Goal: Task Accomplishment & Management: Manage account settings

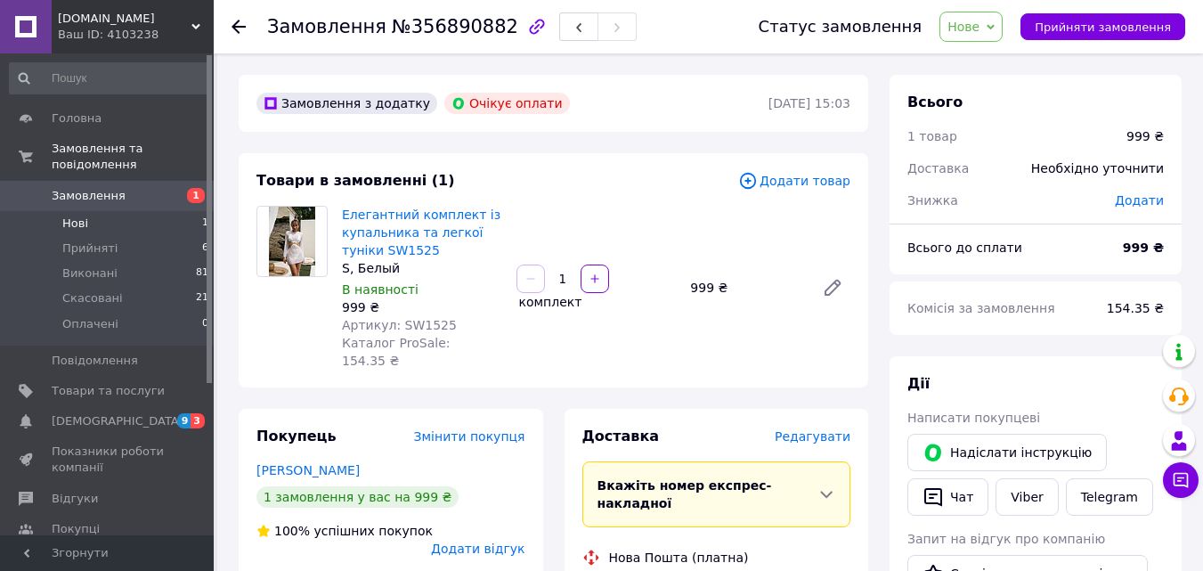
click at [76, 216] on span "Нові" at bounding box center [75, 224] width 26 height 16
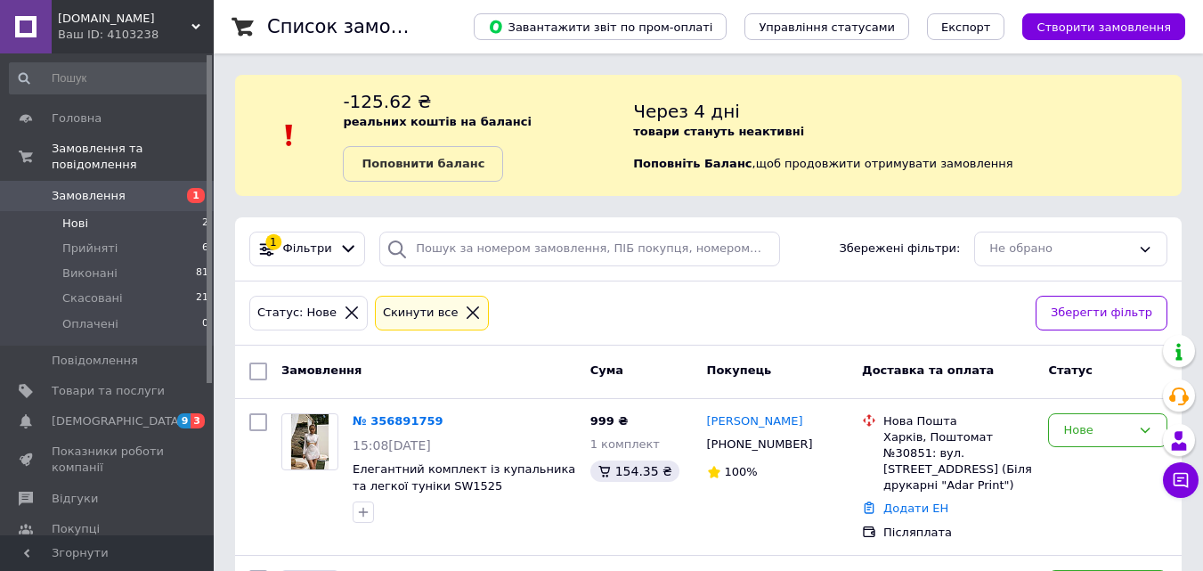
click at [105, 211] on li "Нові 2" at bounding box center [109, 223] width 219 height 25
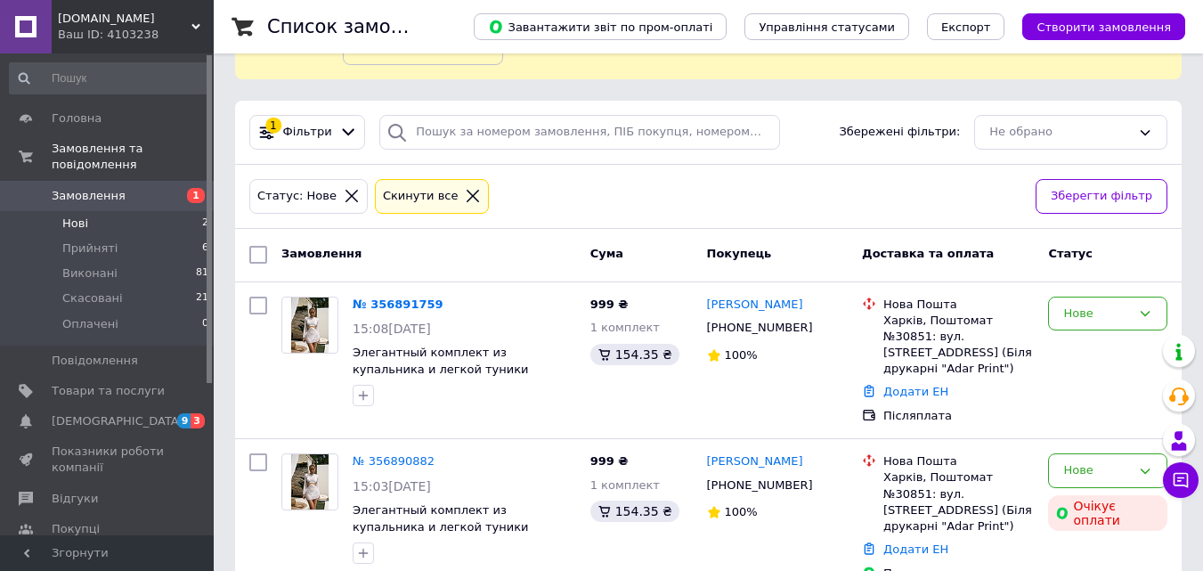
scroll to position [131, 0]
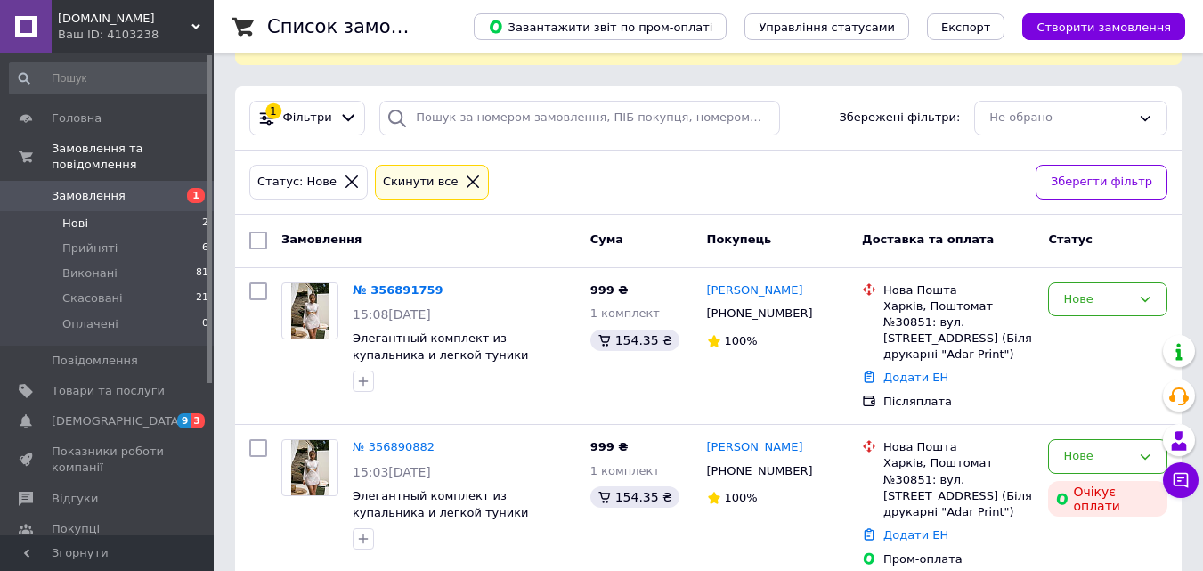
click at [118, 212] on li "Нові 2" at bounding box center [109, 223] width 219 height 25
click at [113, 211] on li "Нові 2" at bounding box center [109, 223] width 219 height 25
click at [369, 292] on link "№ 356891759" at bounding box center [398, 289] width 91 height 13
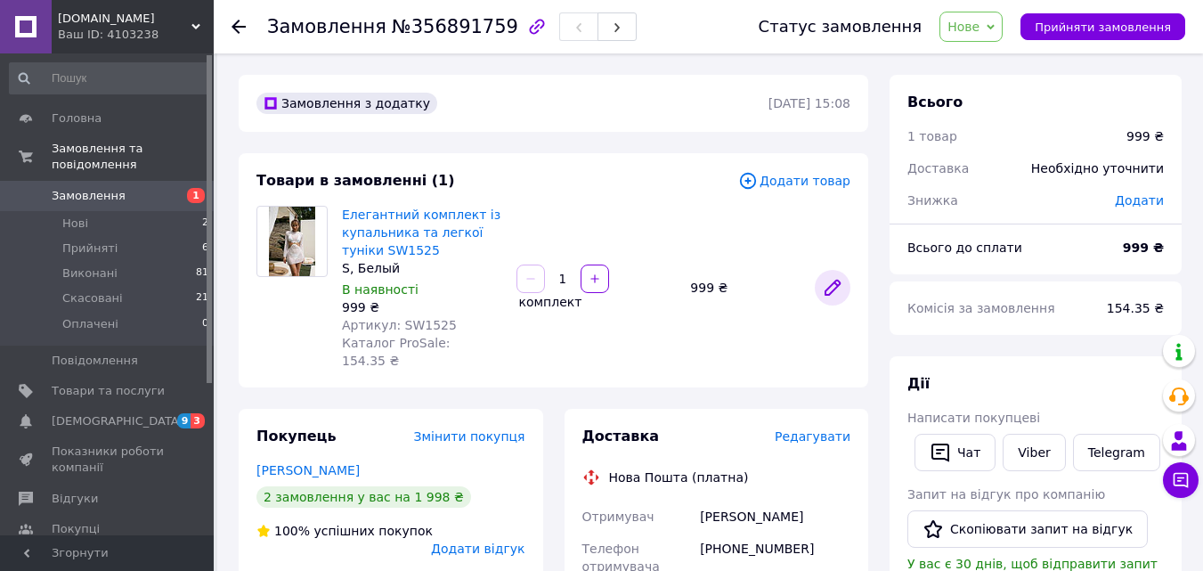
click at [838, 281] on icon at bounding box center [833, 288] width 14 height 14
click at [751, 183] on icon at bounding box center [748, 180] width 6 height 6
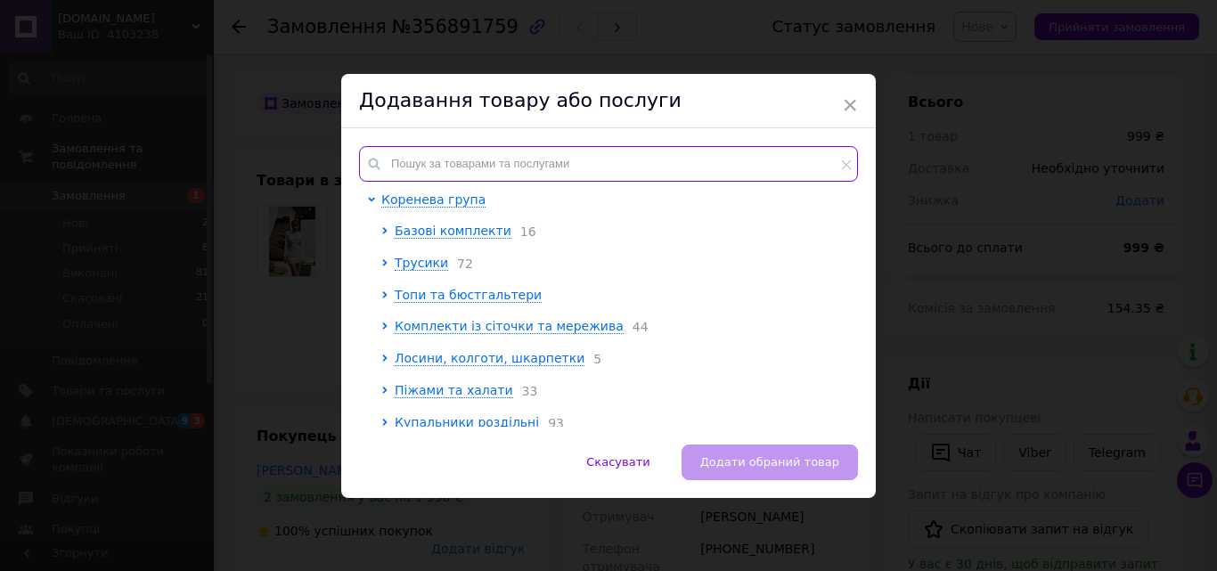
click at [550, 165] on input "text" at bounding box center [608, 164] width 499 height 36
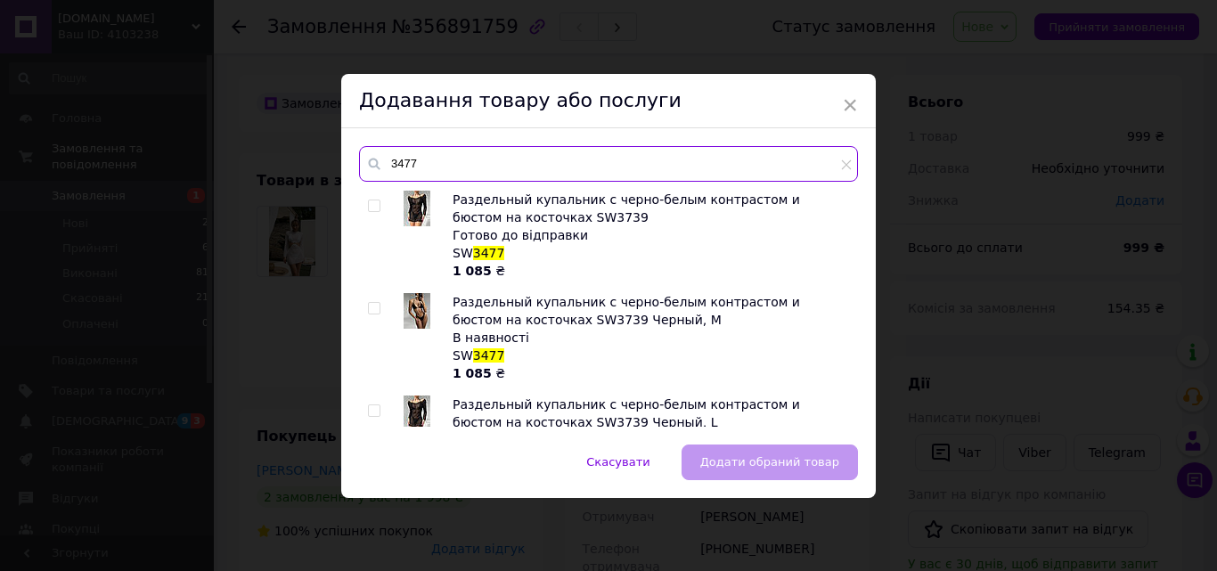
type input "3477"
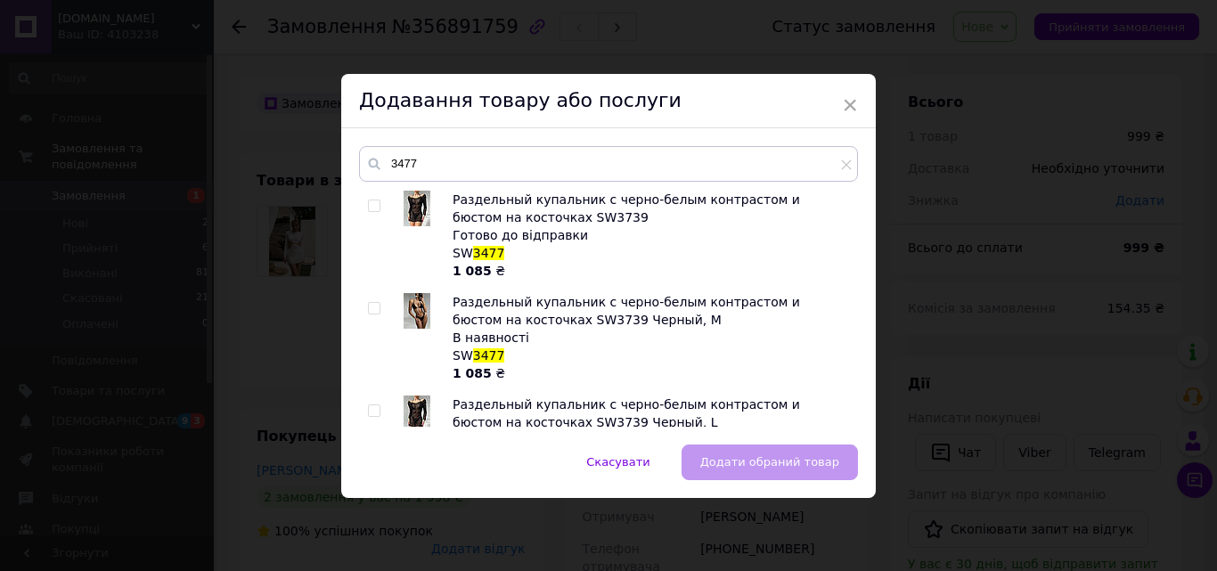
click at [368, 209] on input "checkbox" at bounding box center [374, 206] width 12 height 12
checkbox input "true"
click at [796, 462] on span "Додати обраний товар" at bounding box center [769, 461] width 139 height 13
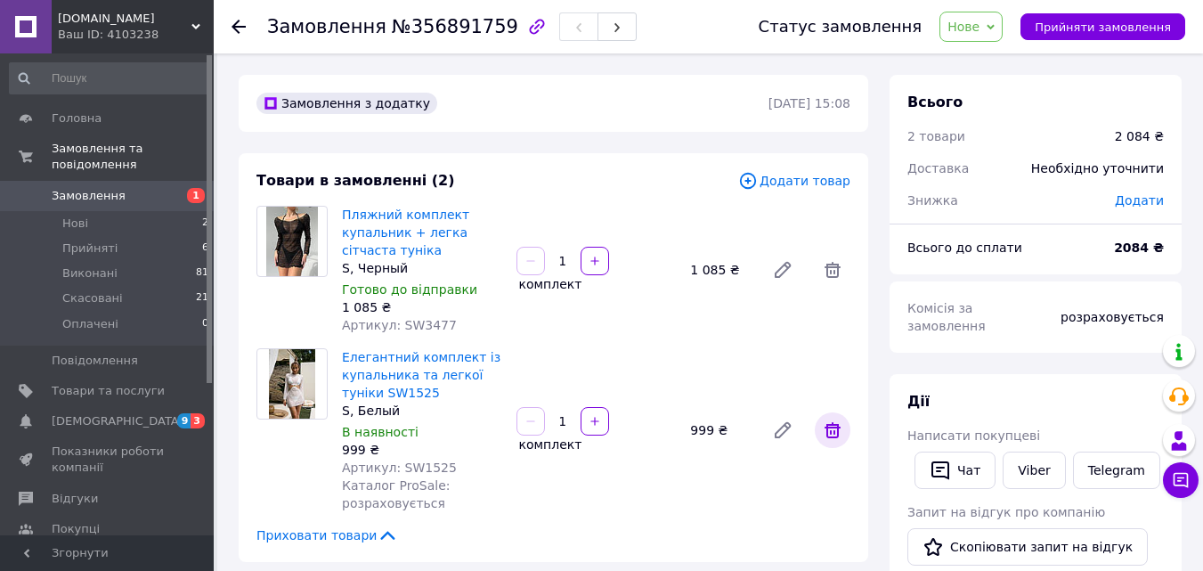
click at [834, 431] on icon at bounding box center [833, 430] width 16 height 16
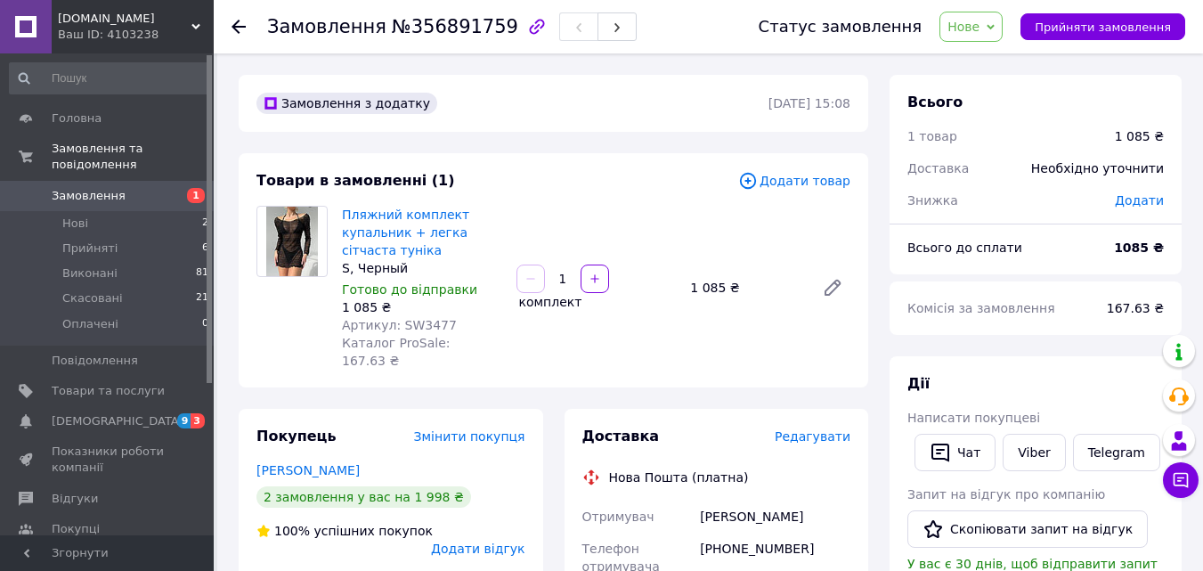
click at [980, 34] on span "Нове" at bounding box center [964, 27] width 32 height 14
click at [992, 59] on li "Прийнято" at bounding box center [982, 62] width 82 height 27
click at [228, 29] on div "Замовлення №356891759 Статус замовлення Прийнято Виконано Скасовано Оплачено За…" at bounding box center [709, 26] width 990 height 53
click at [235, 25] on use at bounding box center [239, 27] width 14 height 14
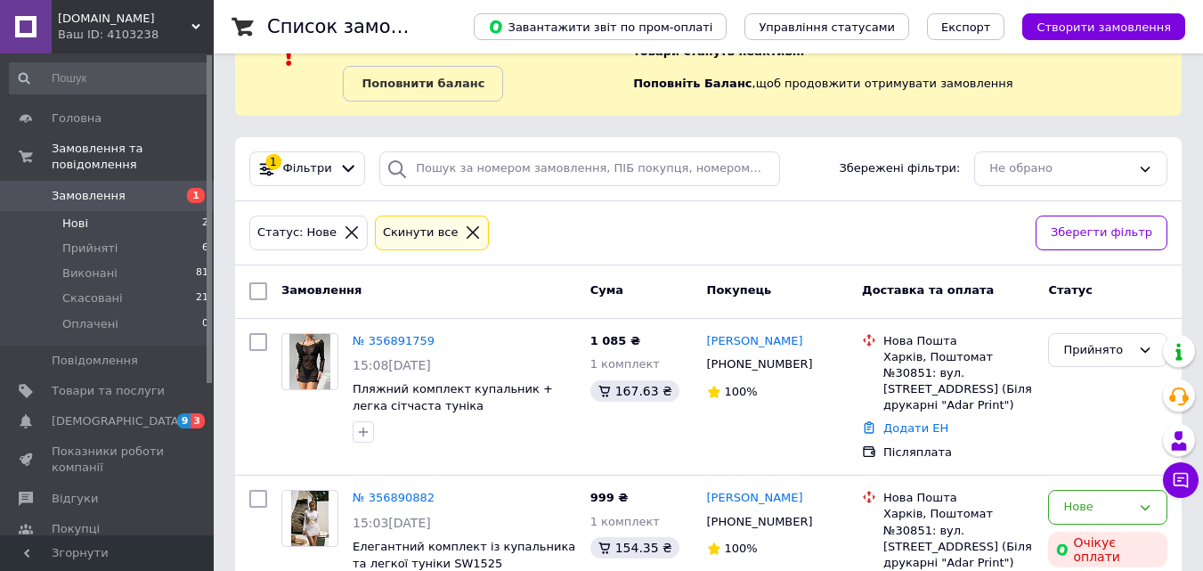
scroll to position [131, 0]
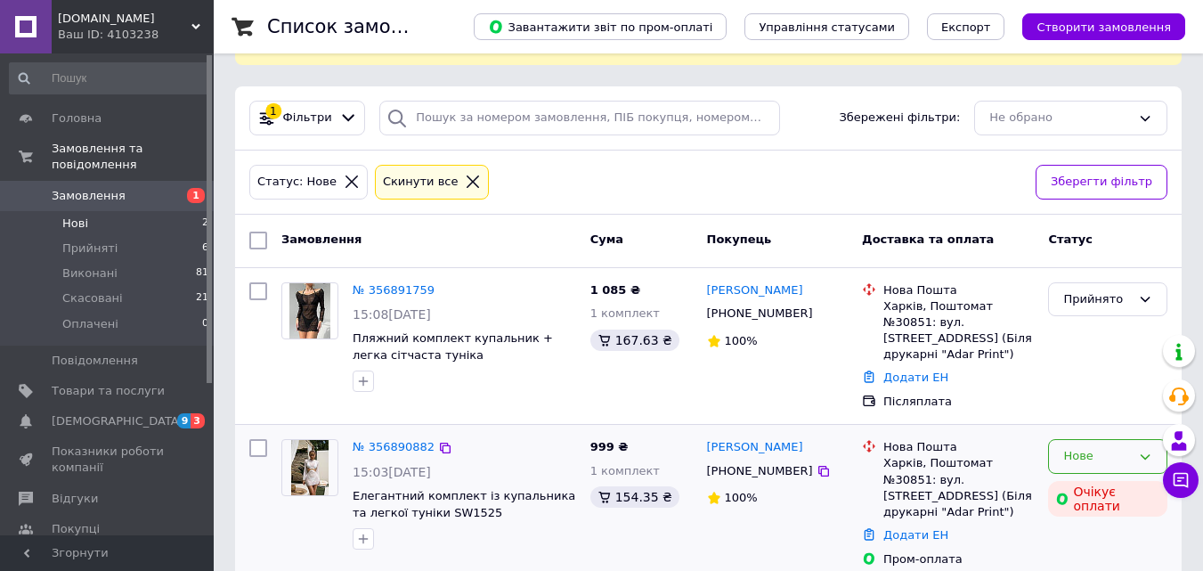
click at [1081, 447] on div "Нове" at bounding box center [1098, 456] width 68 height 19
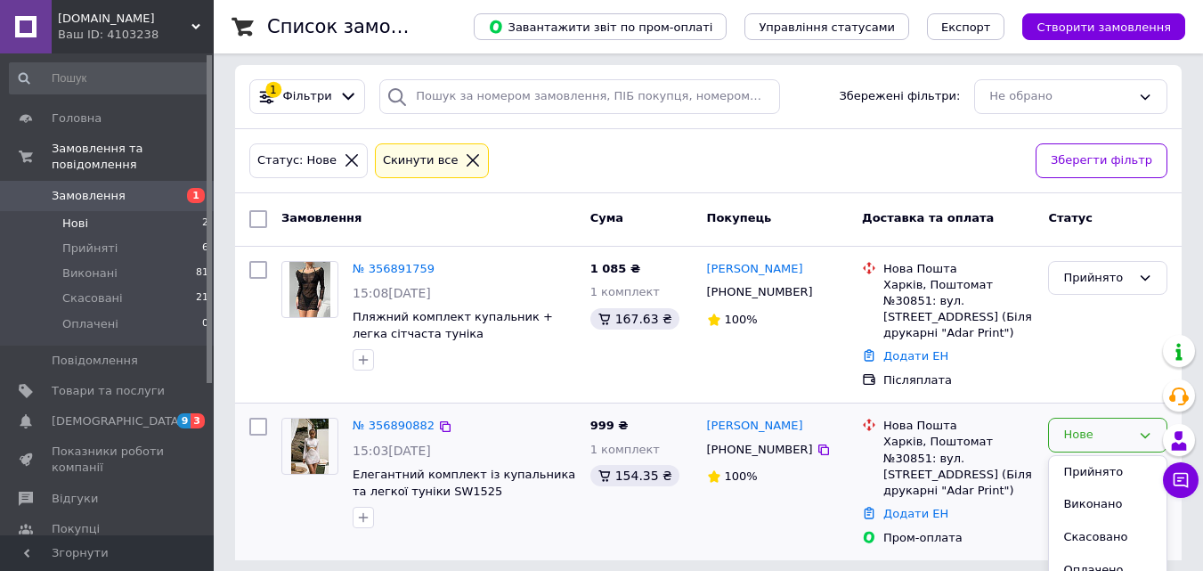
click at [1092, 521] on li "Скасовано" at bounding box center [1108, 537] width 118 height 33
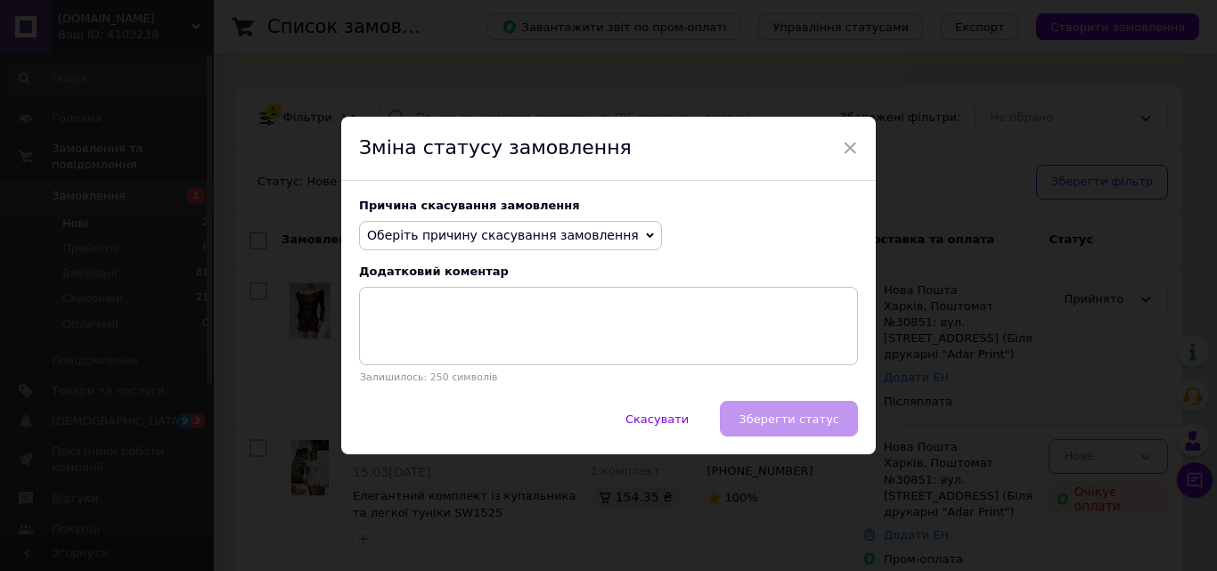
click at [534, 237] on span "Оберіть причину скасування замовлення" at bounding box center [503, 235] width 272 height 14
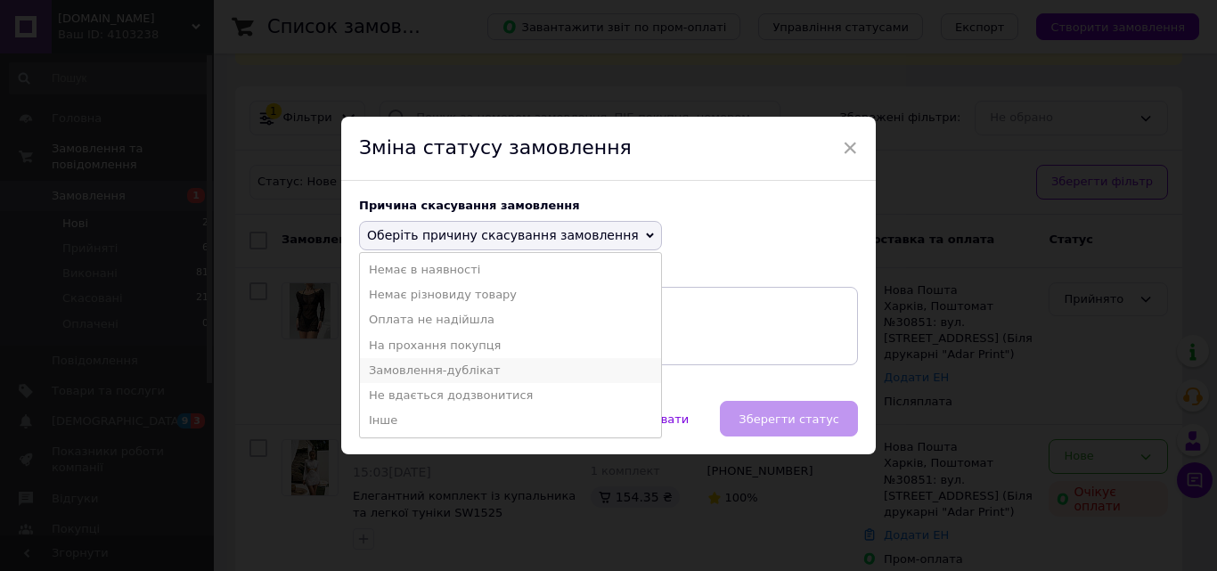
click at [462, 367] on li "Замовлення-дублікат" at bounding box center [510, 370] width 301 height 25
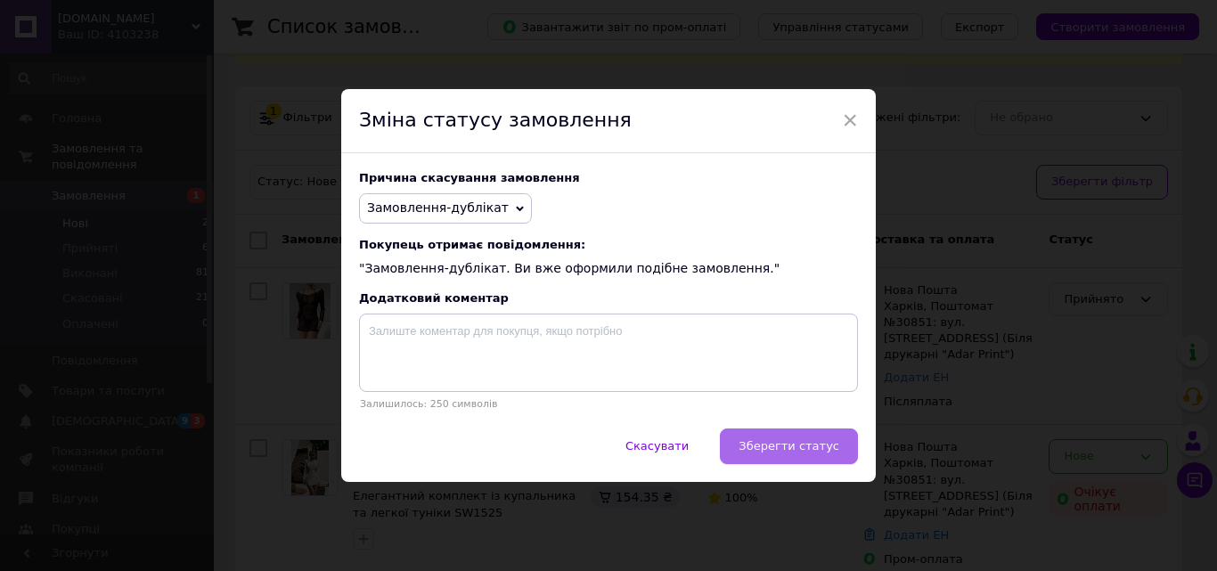
click at [782, 457] on button "Зберегти статус" at bounding box center [789, 446] width 138 height 36
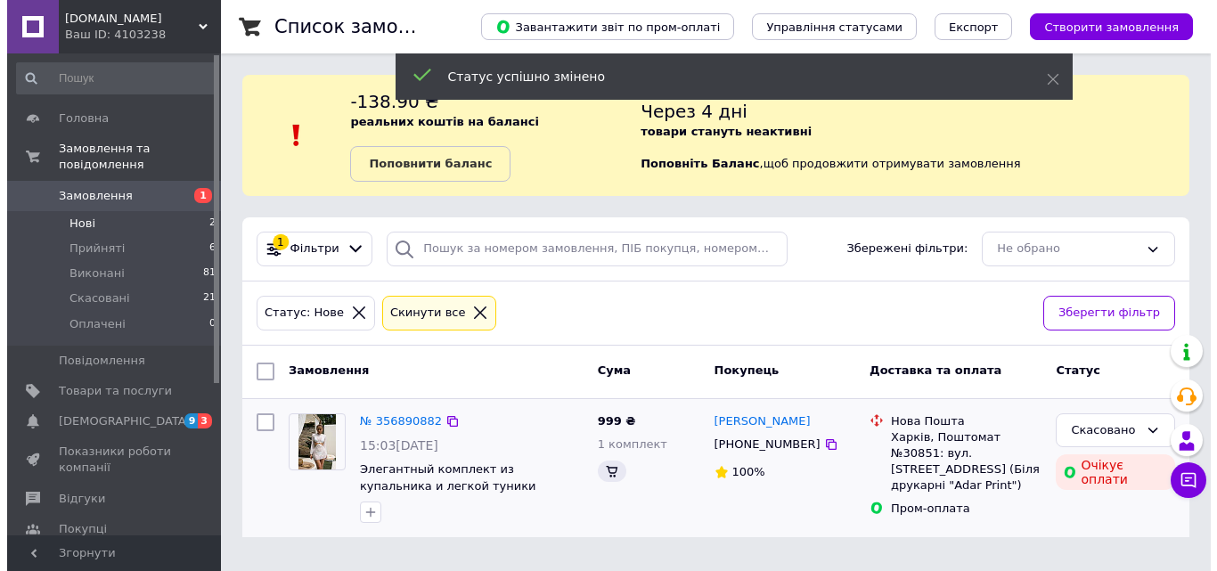
scroll to position [0, 0]
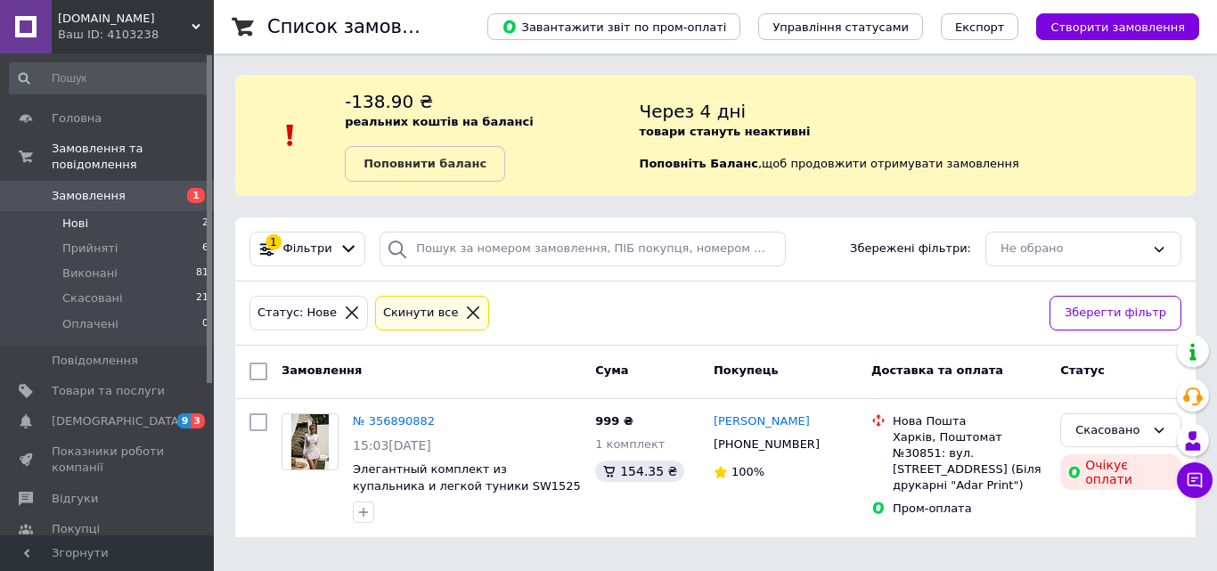
click at [86, 216] on span "Нові" at bounding box center [75, 224] width 26 height 16
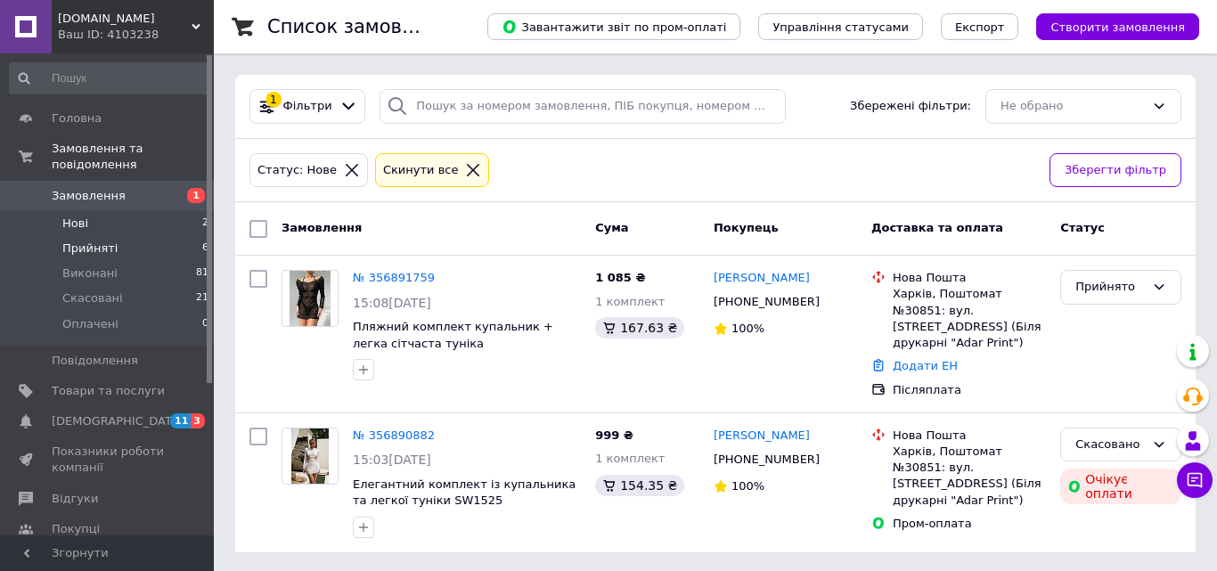
click at [82, 241] on span "Прийняті" at bounding box center [89, 249] width 55 height 16
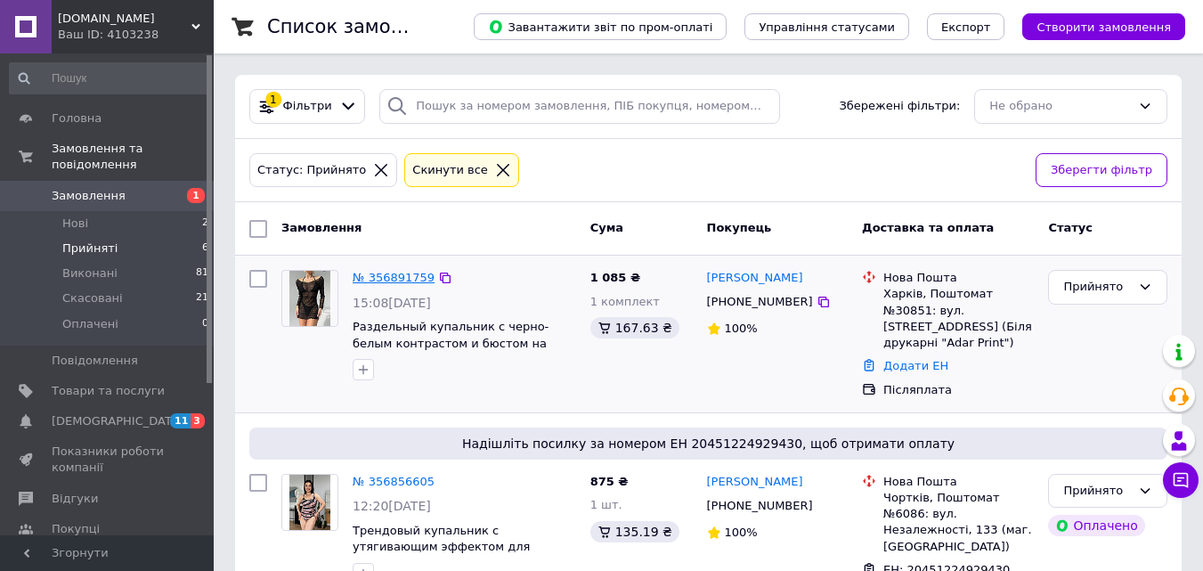
click at [376, 280] on link "№ 356891759" at bounding box center [394, 277] width 82 height 13
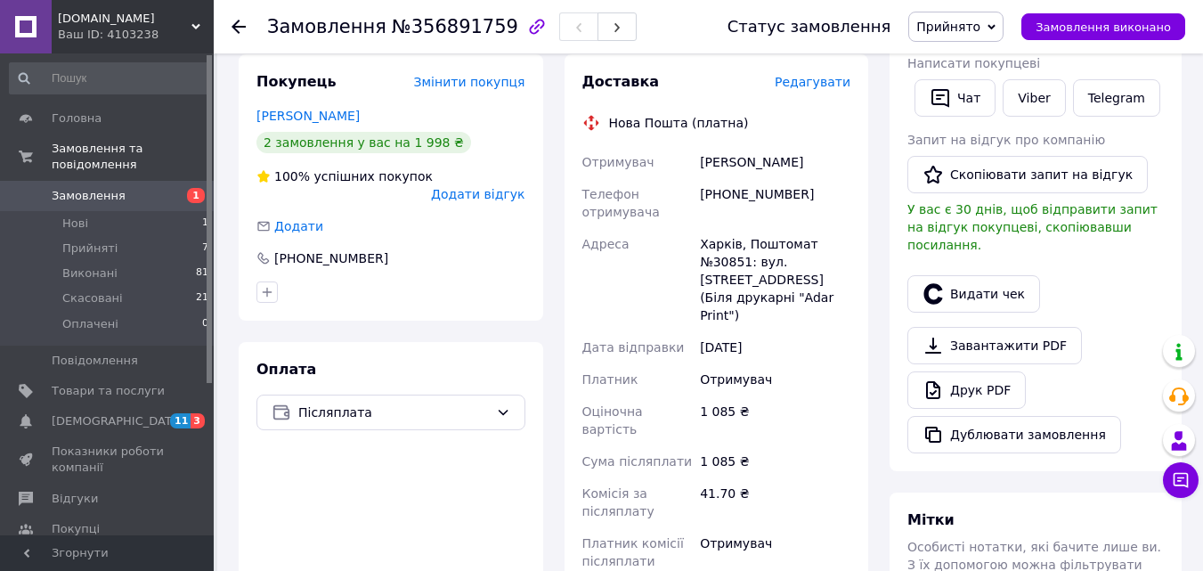
scroll to position [534, 0]
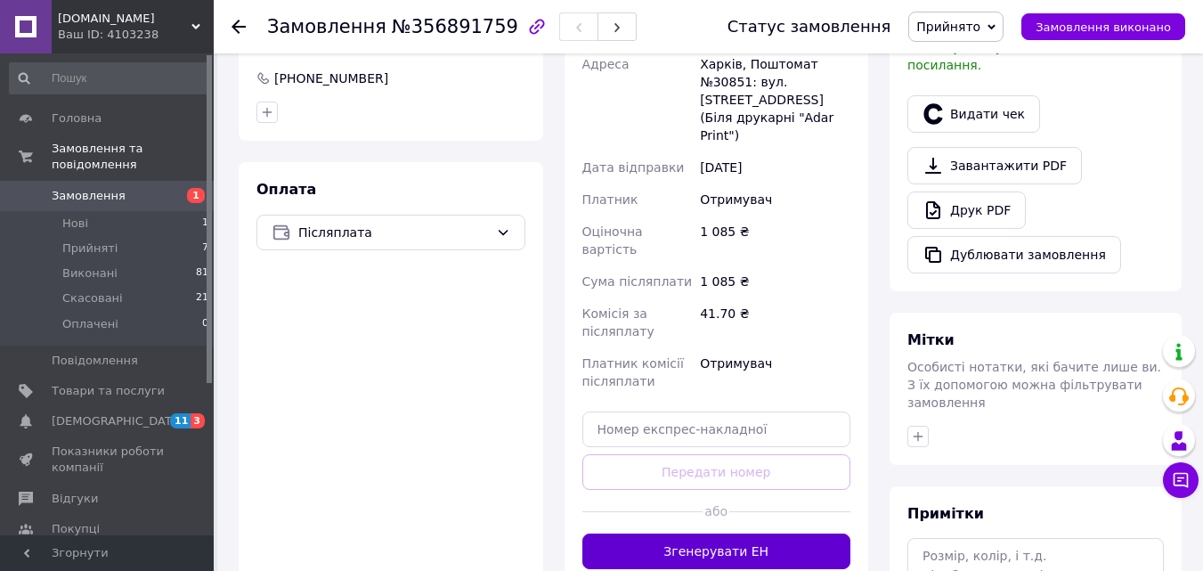
click at [746, 534] on button "Згенерувати ЕН" at bounding box center [717, 552] width 269 height 36
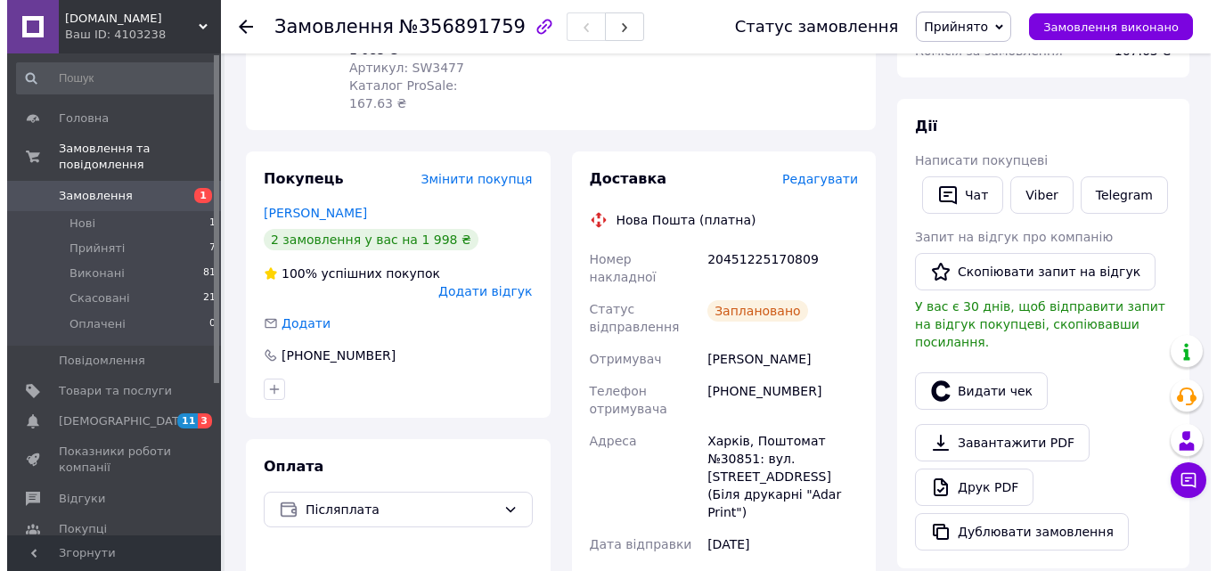
scroll to position [267, 0]
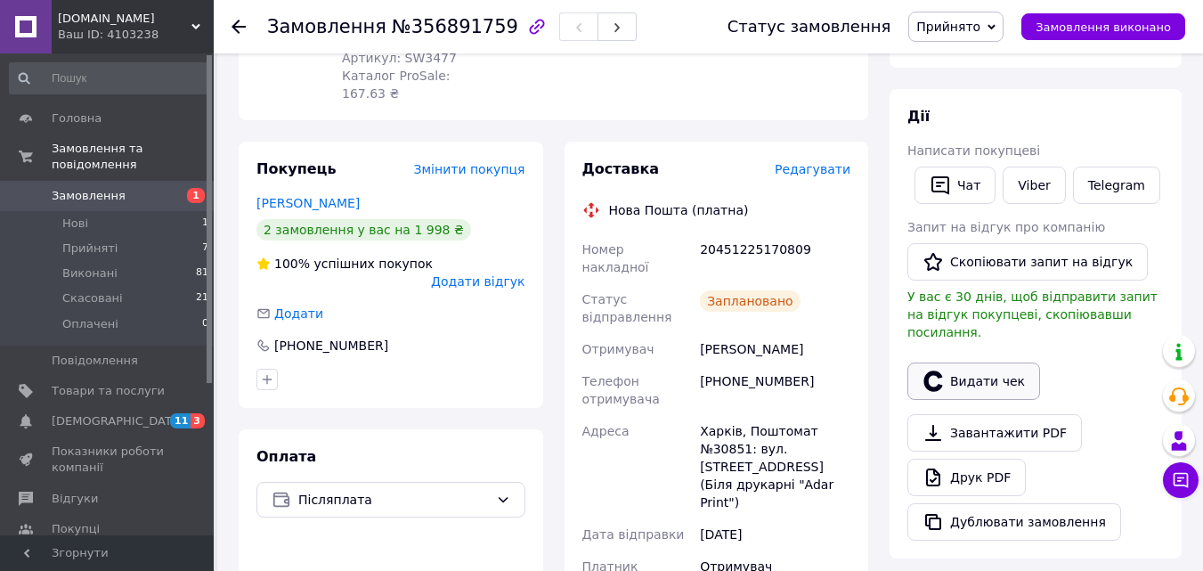
click at [993, 374] on button "Видати чек" at bounding box center [974, 381] width 133 height 37
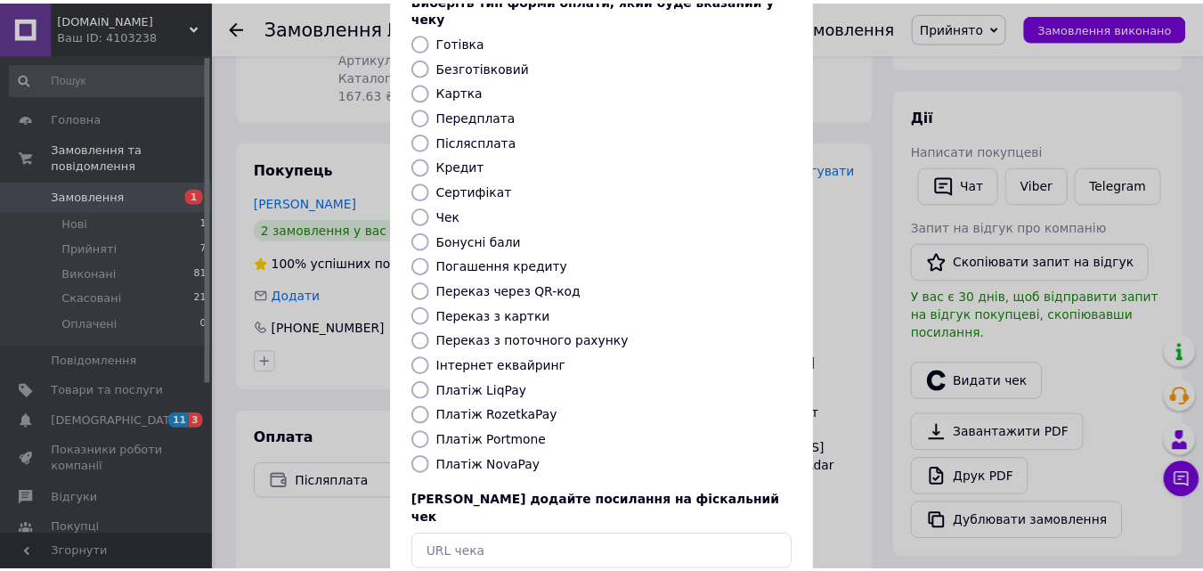
scroll to position [178, 0]
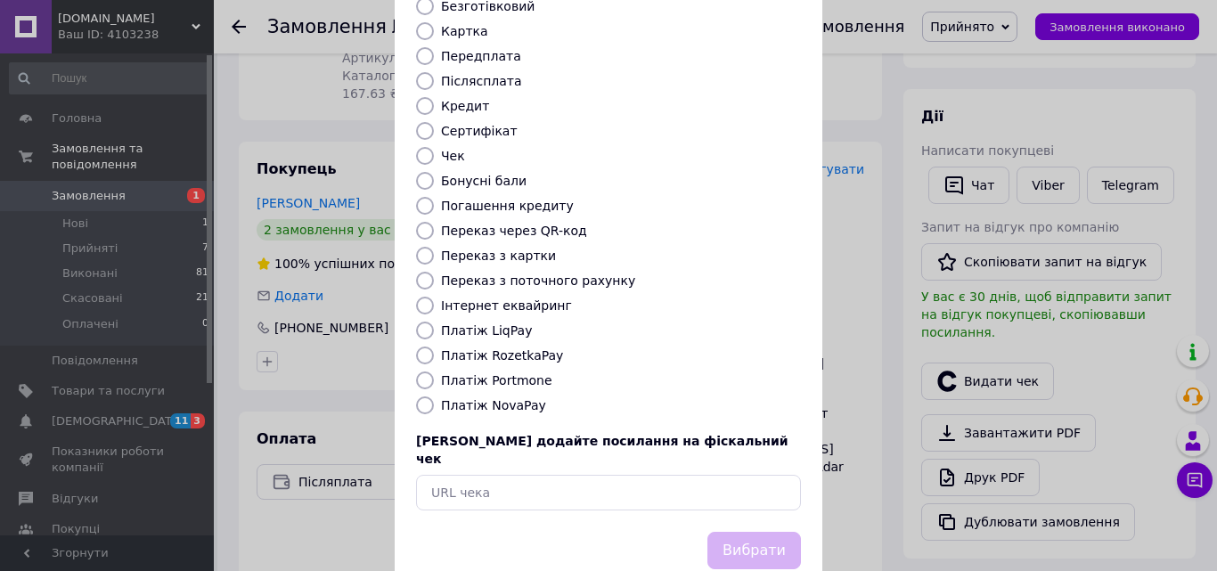
click at [502, 398] on label "Платіж NovaPay" at bounding box center [493, 405] width 105 height 14
click at [434, 396] on input "Платіж NovaPay" at bounding box center [425, 405] width 18 height 18
radio input "true"
click at [763, 532] on button "Вибрати" at bounding box center [754, 551] width 94 height 38
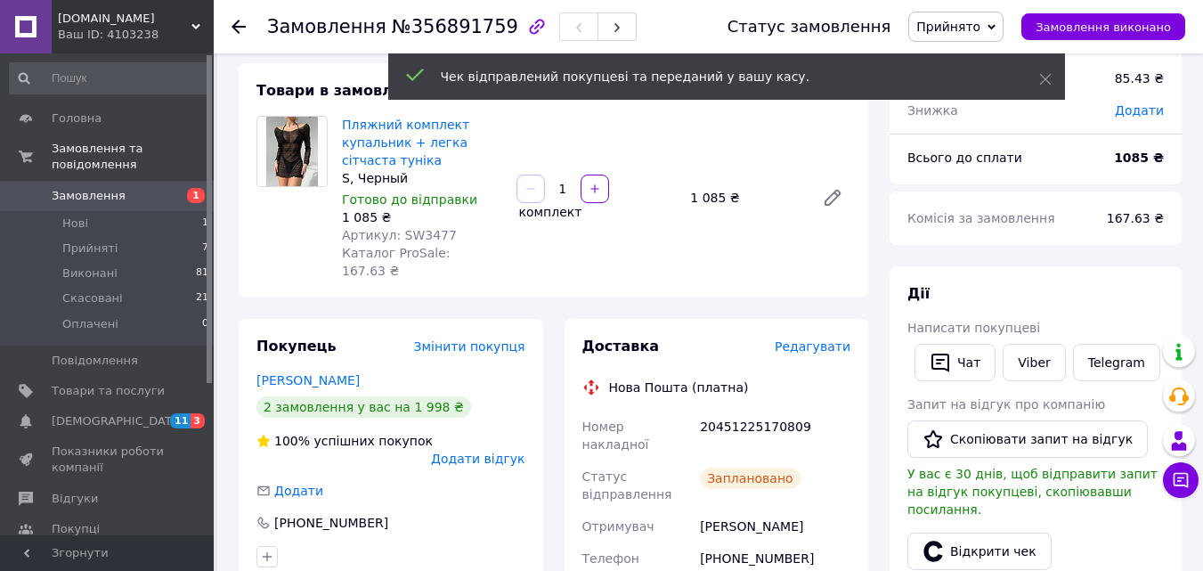
scroll to position [89, 0]
click at [745, 412] on div "20451225170809" at bounding box center [776, 437] width 158 height 50
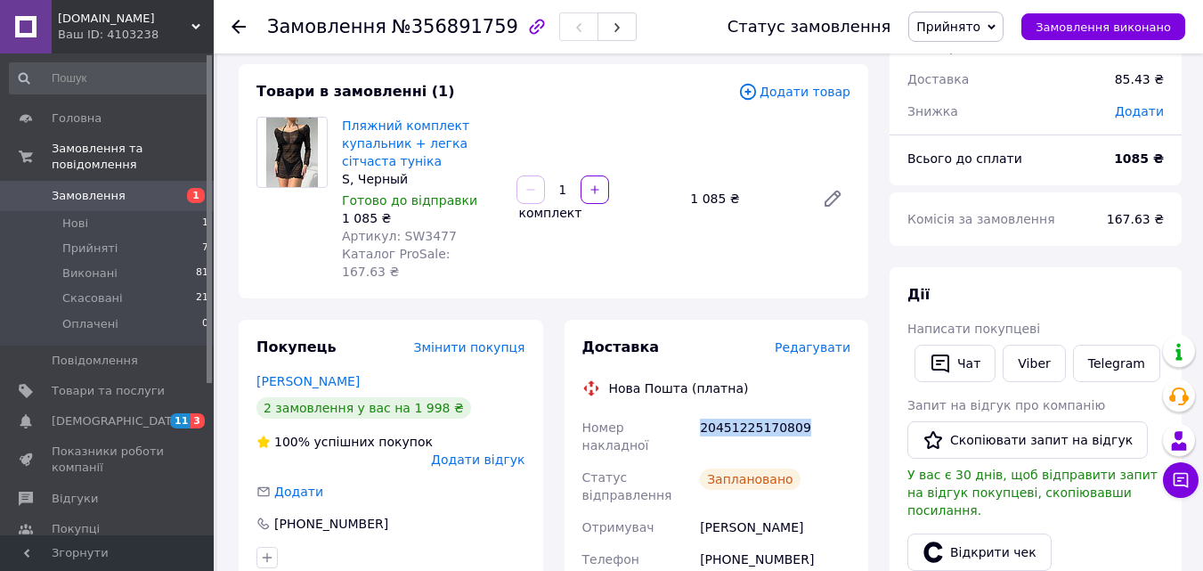
click at [745, 412] on div "20451225170809" at bounding box center [776, 437] width 158 height 50
copy div "20451225170809"
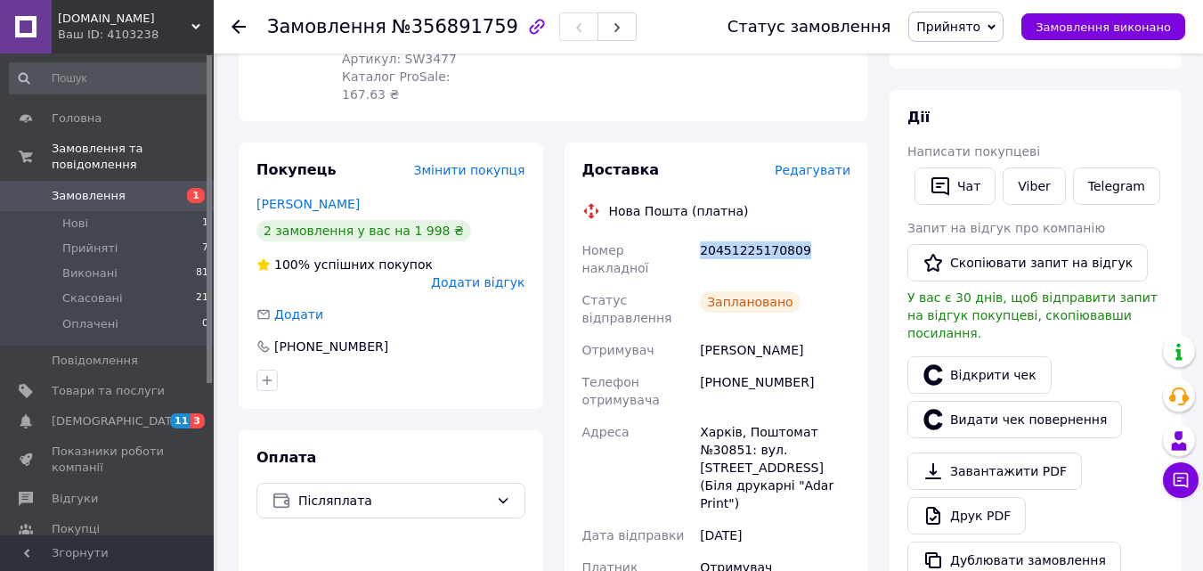
scroll to position [267, 0]
click at [116, 236] on li "Прийняті 7" at bounding box center [109, 248] width 219 height 25
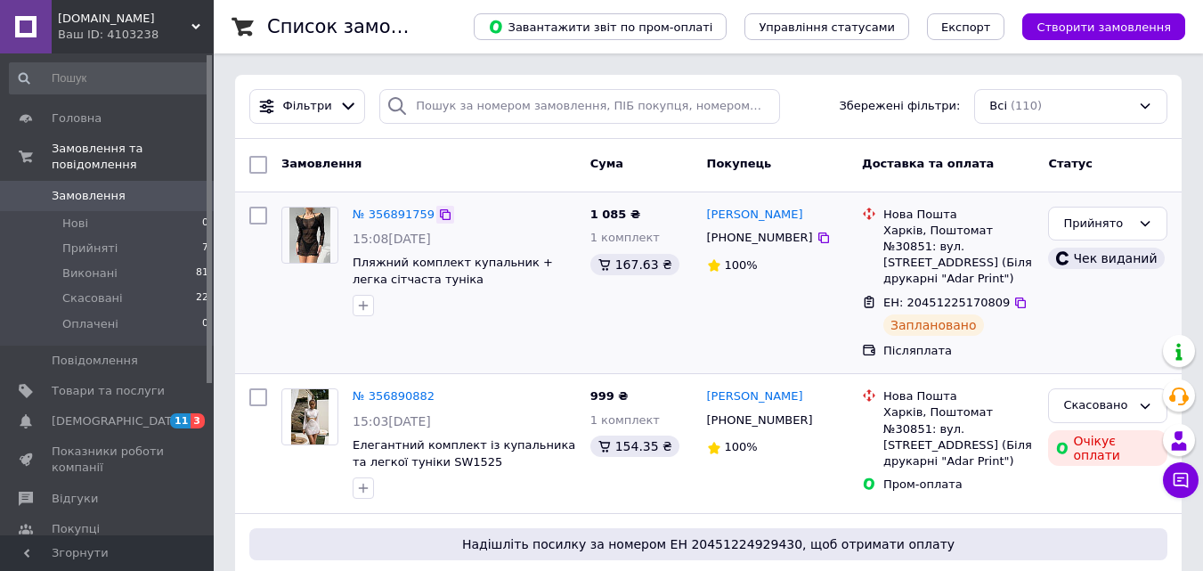
click at [438, 215] on icon at bounding box center [445, 215] width 14 height 14
drag, startPoint x: 347, startPoint y: 264, endPoint x: 469, endPoint y: 274, distance: 121.6
click at [469, 274] on div "№ 356891759 15:08[DATE] Пляжний комплект купальник + легка сітчаста туніка" at bounding box center [465, 262] width 238 height 125
copy span "Пляжний комплект купальник + легка сітчаста туніка"
click at [402, 215] on link "№ 356891759" at bounding box center [394, 214] width 82 height 13
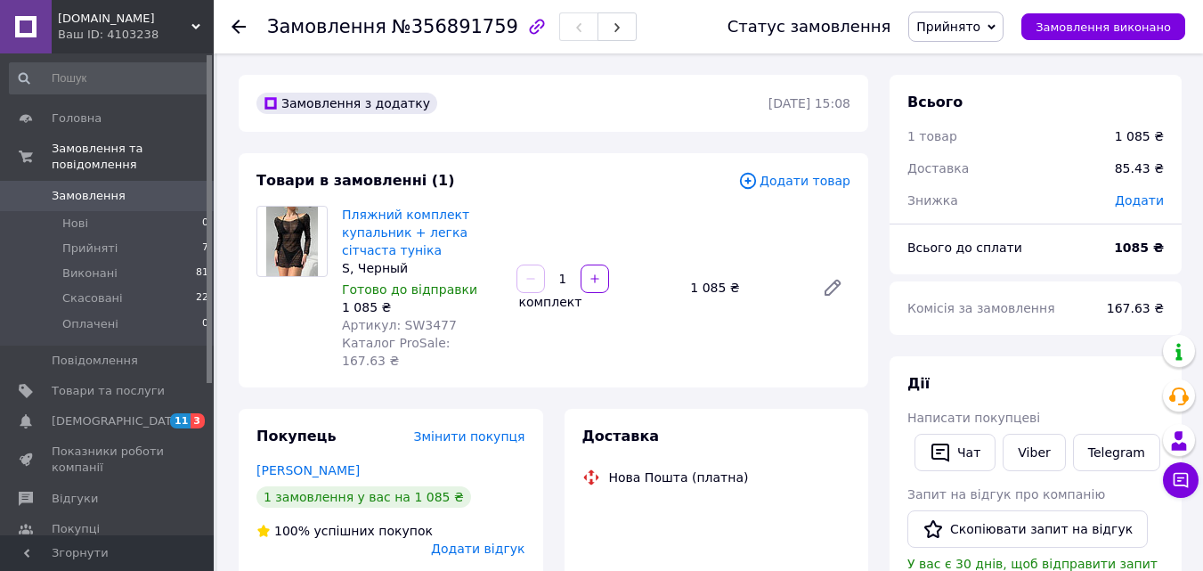
click at [407, 323] on span "Артикул: SW3477" at bounding box center [399, 325] width 115 height 14
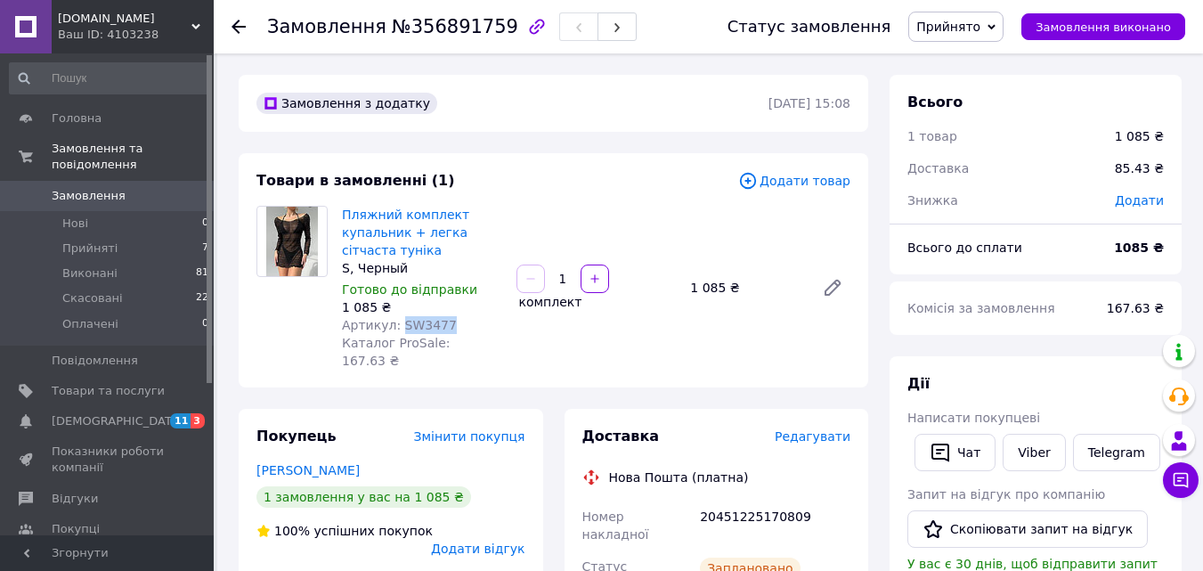
copy span "SW3477"
